Goal: Use online tool/utility: Utilize a website feature to perform a specific function

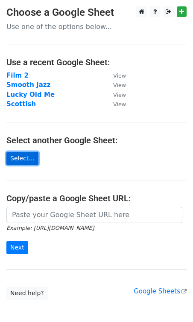
click at [24, 156] on link "Select..." at bounding box center [22, 158] width 32 height 13
click at [21, 159] on link "Select..." at bounding box center [22, 158] width 32 height 13
click at [21, 158] on link "Select..." at bounding box center [22, 158] width 32 height 13
